Goal: Find contact information: Find contact information

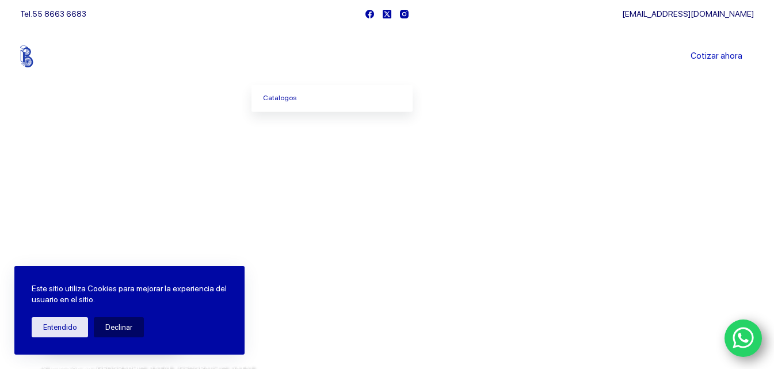
click at [311, 49] on span "Menu Principal" at bounding box center [312, 56] width 14 height 14
click at [306, 96] on link "Catalogos" at bounding box center [331, 98] width 161 height 26
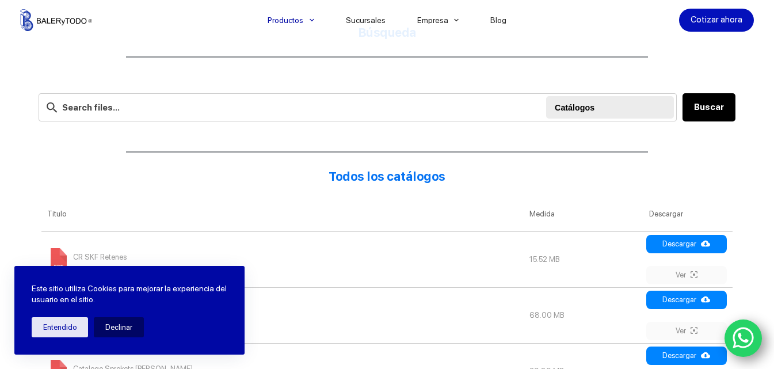
scroll to position [345, 0]
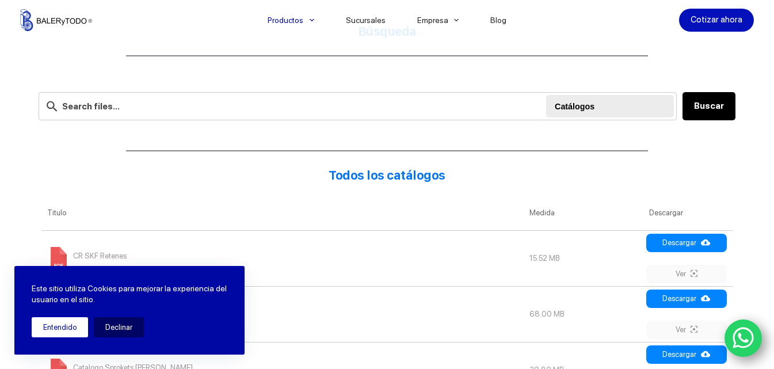
click at [62, 318] on button "Entendido" at bounding box center [60, 327] width 56 height 20
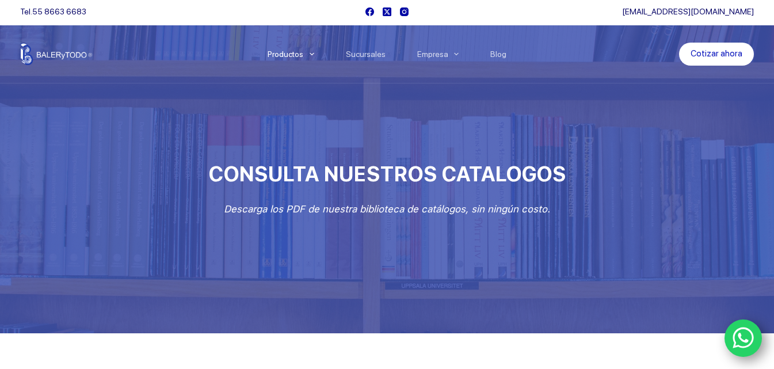
scroll to position [0, 0]
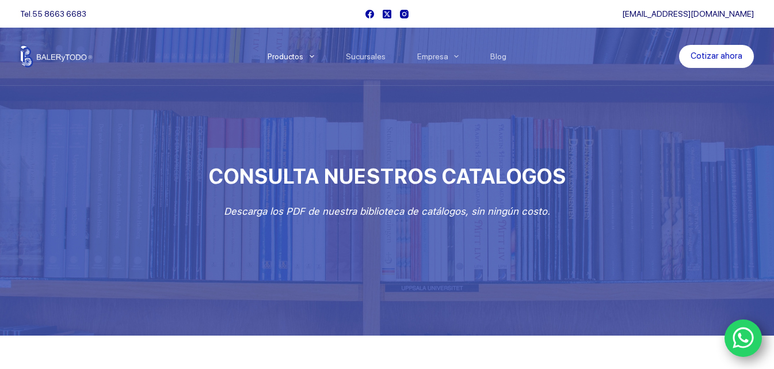
click at [72, 7] on div "Tel. 55 8663 6683" at bounding box center [189, 14] width 339 height 28
click at [69, 13] on link "55 8663 6683" at bounding box center [59, 13] width 54 height 9
